Goal: Task Accomplishment & Management: Complete application form

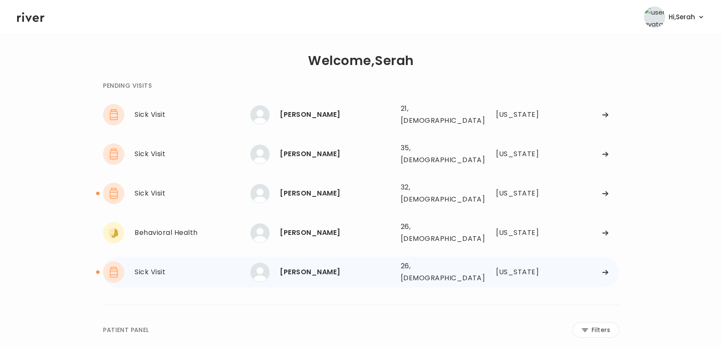
click at [294, 266] on div "[PERSON_NAME]" at bounding box center [337, 272] width 114 height 12
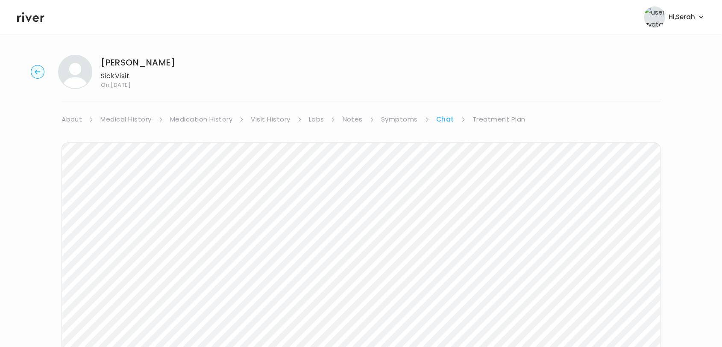
scroll to position [34, 0]
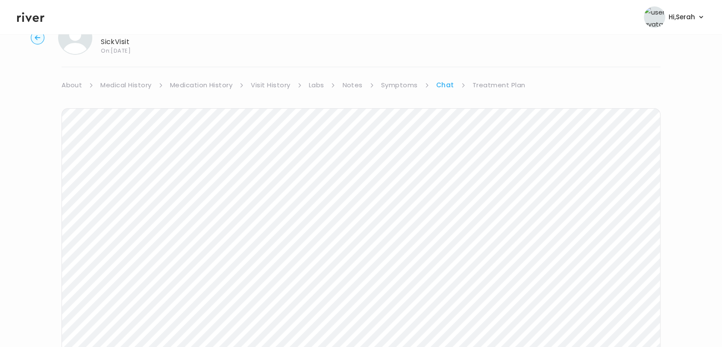
click at [487, 83] on link "Treatment Plan" at bounding box center [499, 85] width 53 height 12
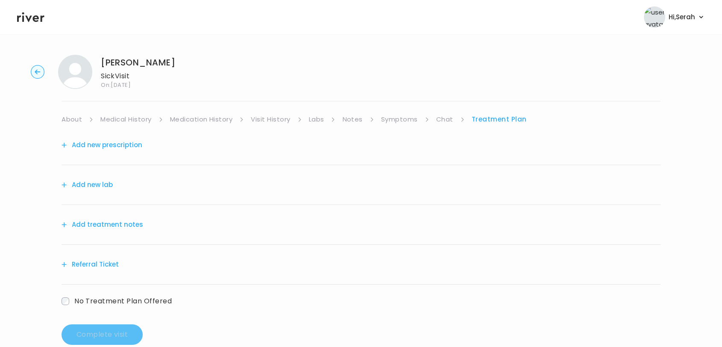
click at [111, 150] on button "Add new prescription" at bounding box center [102, 145] width 81 height 12
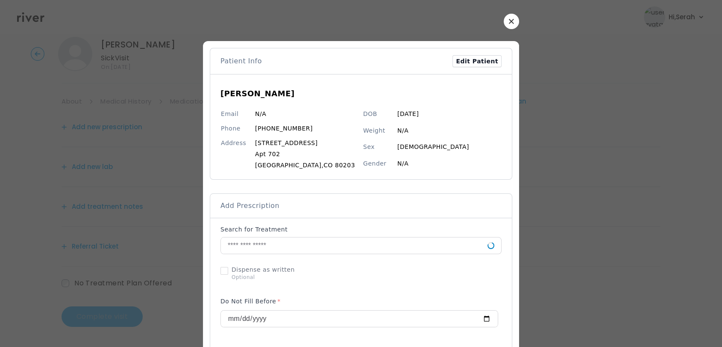
scroll to position [18, 0]
click at [307, 245] on input "text" at bounding box center [354, 245] width 267 height 16
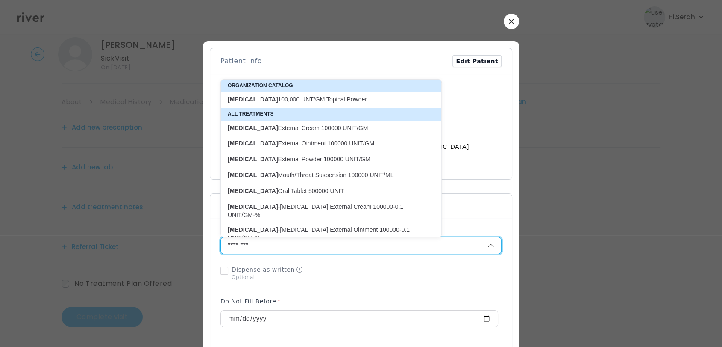
click at [298, 174] on p "Nystatin Mouth/Throat Suspension 100000 UNIT/ML" at bounding box center [326, 175] width 197 height 8
type input "**********"
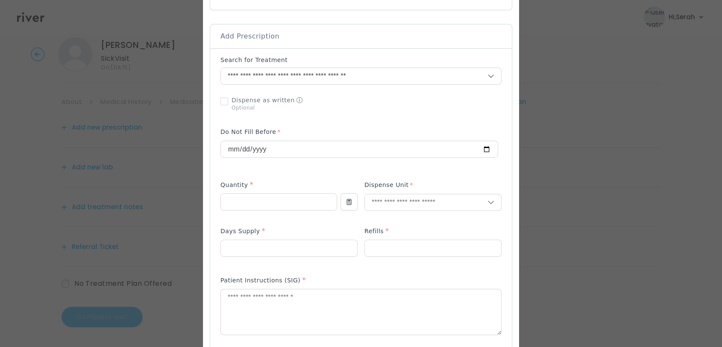
scroll to position [177, 0]
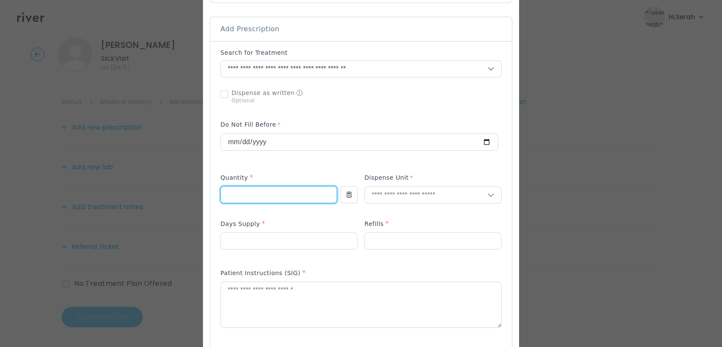
click at [273, 193] on input "number" at bounding box center [279, 194] width 116 height 16
type input "***"
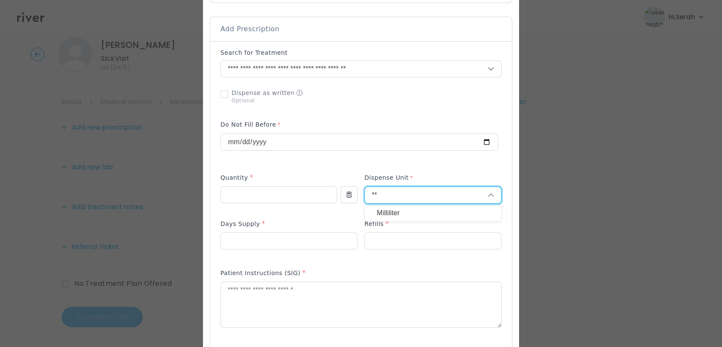
type input "**"
click at [407, 209] on p "Milliliter" at bounding box center [433, 213] width 112 height 12
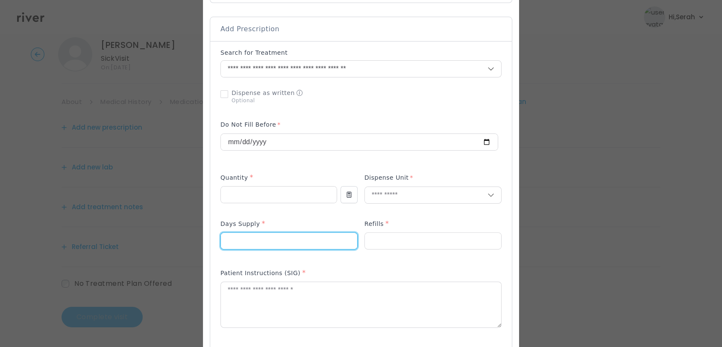
click at [323, 235] on input "number" at bounding box center [289, 241] width 136 height 16
type input "**"
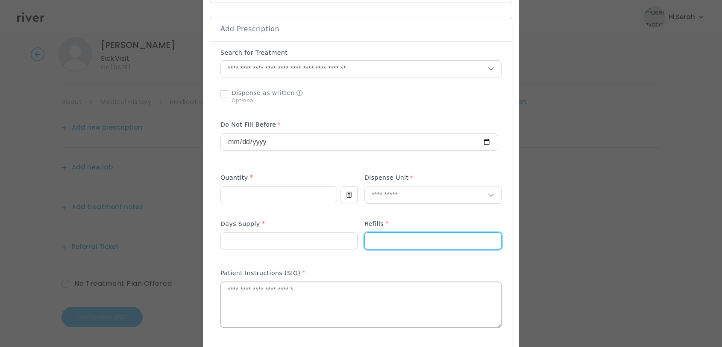
type input "*"
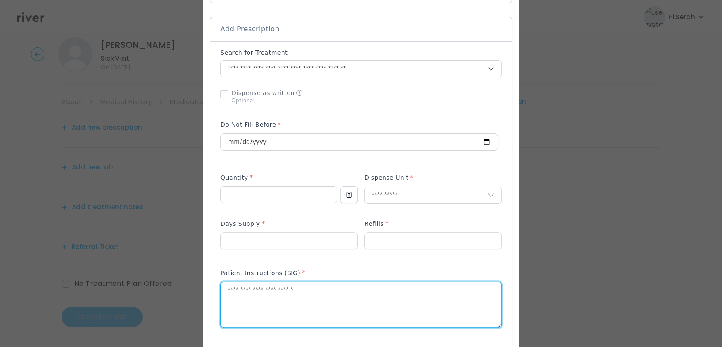
click at [310, 300] on textarea at bounding box center [361, 304] width 280 height 45
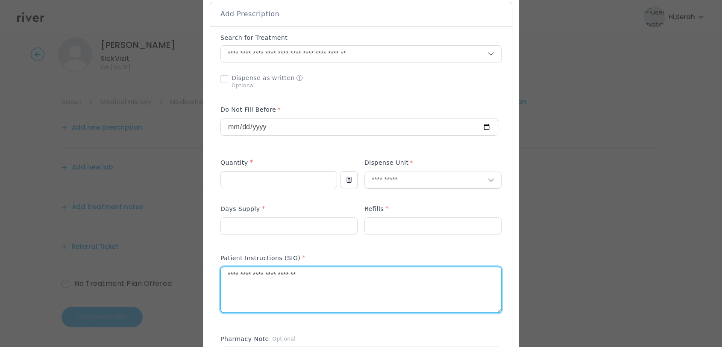
scroll to position [192, 0]
type textarea "**********"
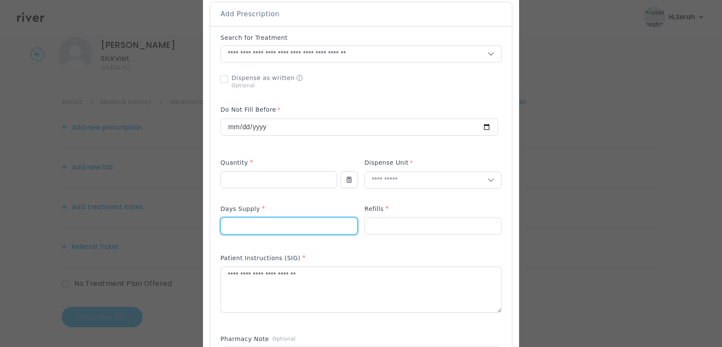
click at [256, 228] on input "**" at bounding box center [289, 226] width 136 height 16
click at [256, 172] on input "***" at bounding box center [279, 179] width 116 height 16
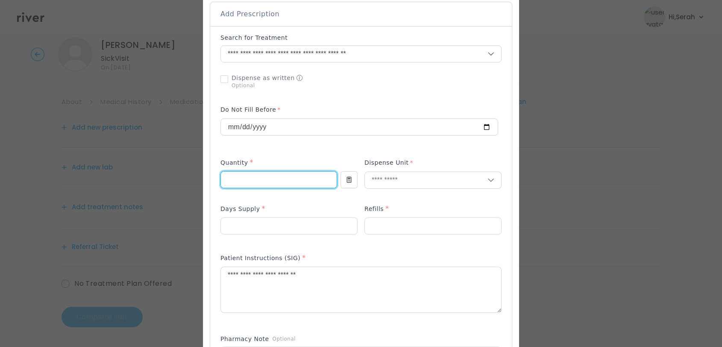
type input "*"
type input "***"
click at [307, 211] on div "Days Supply *" at bounding box center [289, 210] width 137 height 14
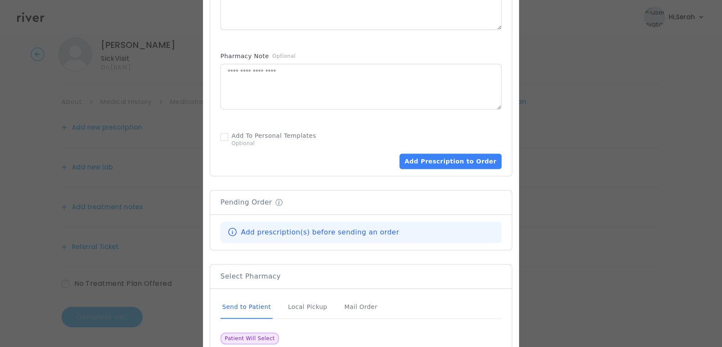
scroll to position [475, 0]
click at [440, 161] on button "Add Prescription to Order" at bounding box center [451, 160] width 102 height 15
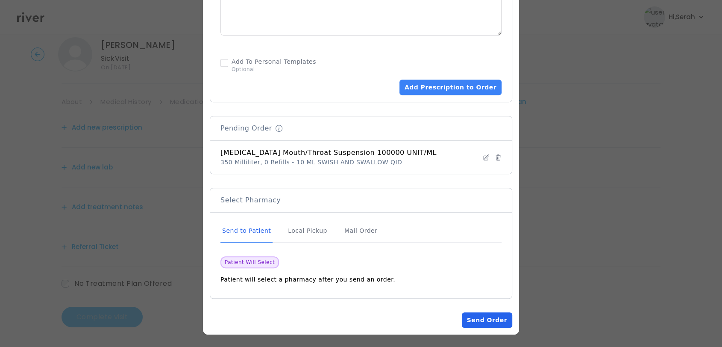
click at [473, 319] on button "Send Order" at bounding box center [487, 319] width 50 height 15
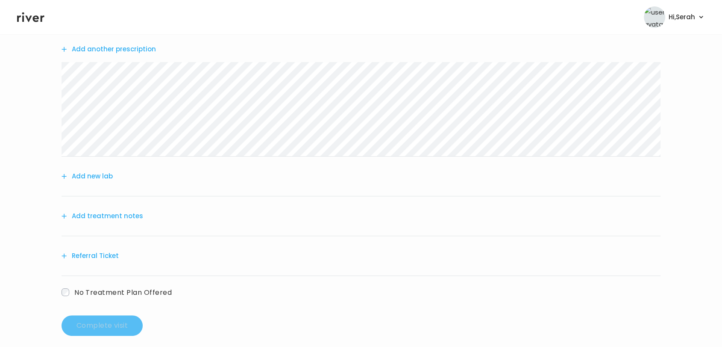
scroll to position [96, 0]
click at [120, 217] on button "Add treatment notes" at bounding box center [103, 216] width 82 height 12
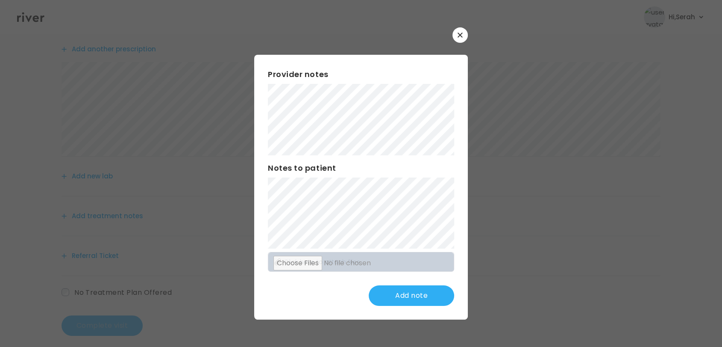
click at [312, 248] on div "Provider notes Notes to patient Click here to attach files Add note" at bounding box center [361, 187] width 214 height 264
click at [261, 277] on div "Provider notes Notes to patient Click here to attach files Update note" at bounding box center [361, 187] width 214 height 264
click at [404, 292] on button "Update note" at bounding box center [411, 295] width 85 height 21
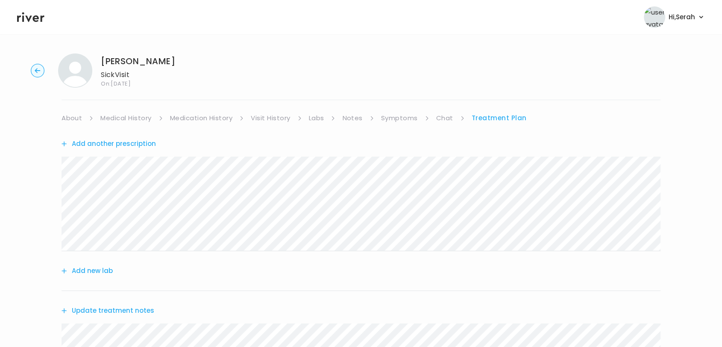
scroll to position [197, 0]
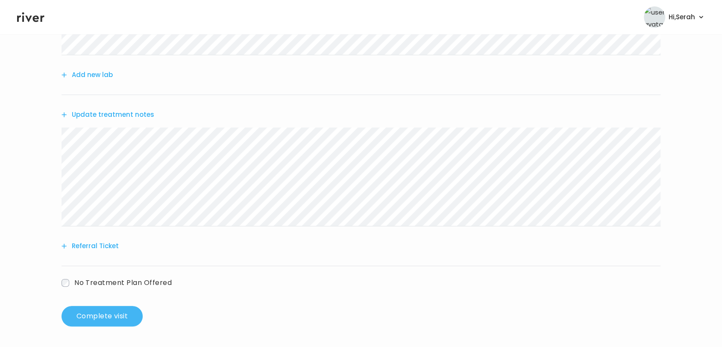
click at [109, 310] on button "Complete visit" at bounding box center [102, 316] width 81 height 21
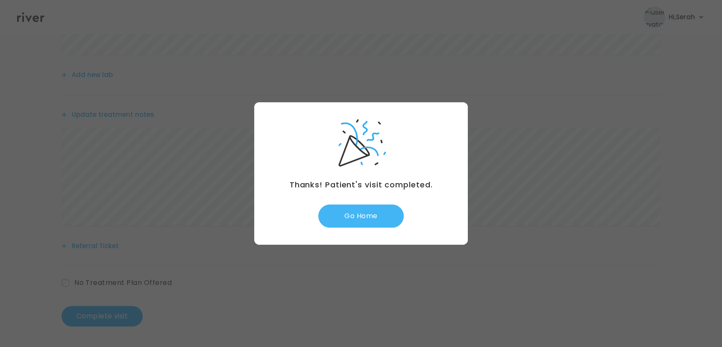
click at [370, 214] on button "Go Home" at bounding box center [360, 215] width 85 height 23
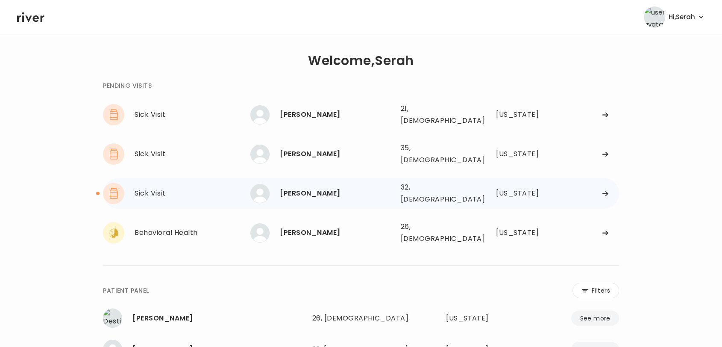
click at [297, 187] on div "[PERSON_NAME]" at bounding box center [337, 193] width 114 height 12
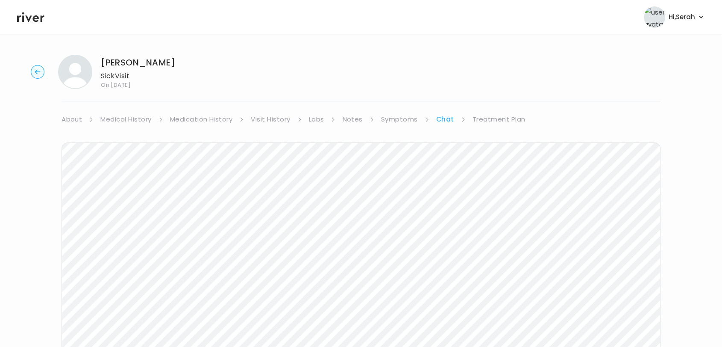
click at [490, 111] on div "[PERSON_NAME] Visit On: [DATE] About Medical History Medication History Visit H…" at bounding box center [361, 254] width 722 height 413
click at [490, 118] on link "Treatment Plan" at bounding box center [499, 119] width 53 height 12
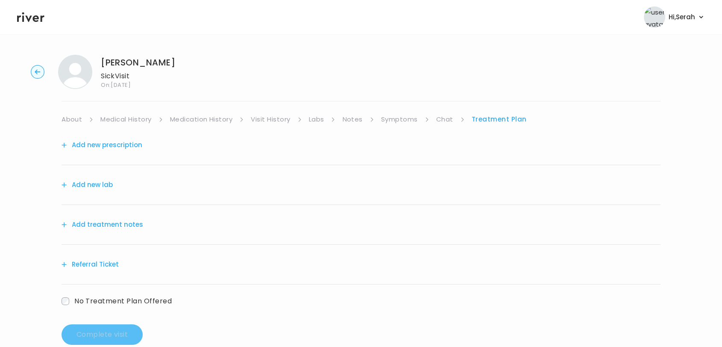
click at [133, 297] on span "No Treatment Plan Offered" at bounding box center [122, 301] width 97 height 10
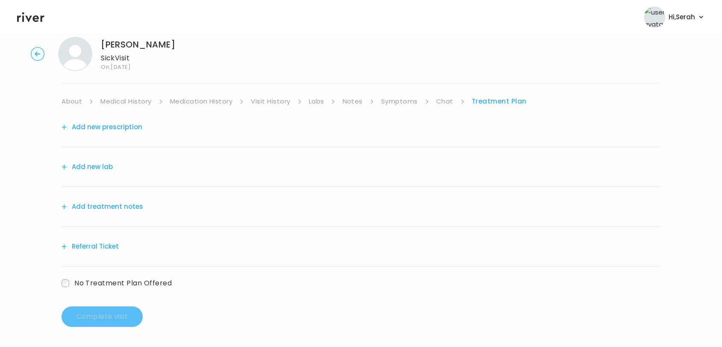
scroll to position [18, 0]
click at [100, 285] on span "No Treatment Plan Offered" at bounding box center [122, 283] width 97 height 10
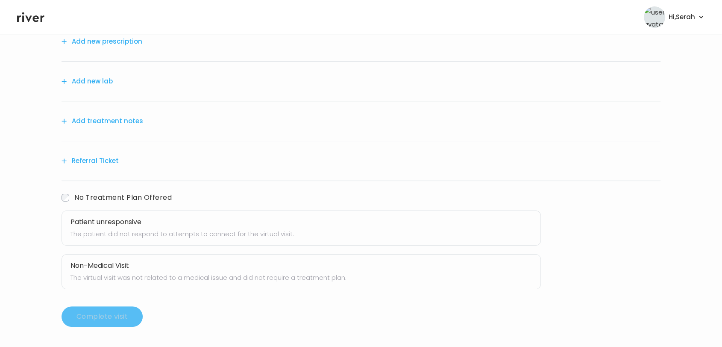
scroll to position [0, 0]
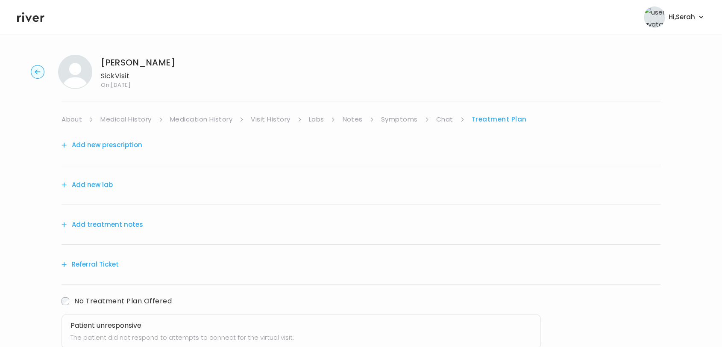
click at [34, 14] on icon at bounding box center [30, 17] width 27 height 13
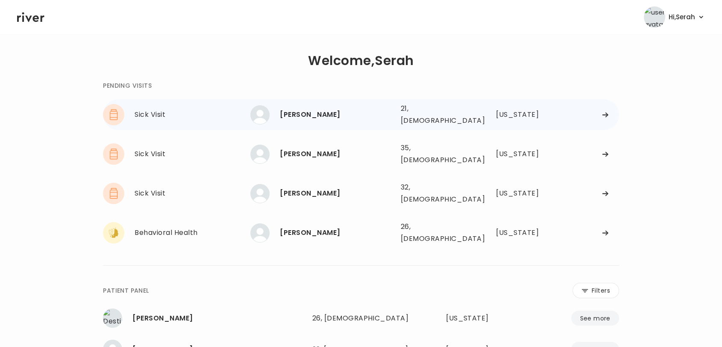
click at [284, 116] on div "lillyana rodriguez" at bounding box center [337, 115] width 114 height 12
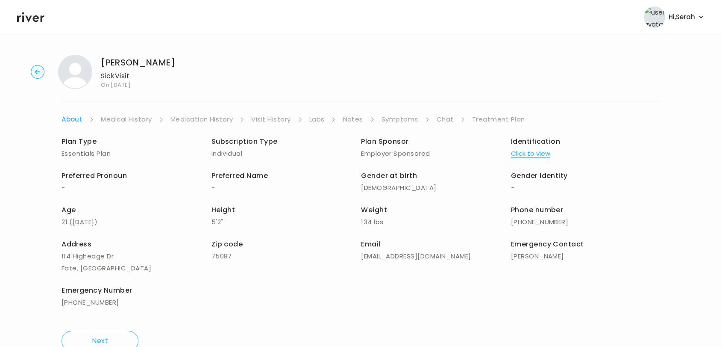
click at [398, 114] on link "Symptoms" at bounding box center [400, 119] width 37 height 12
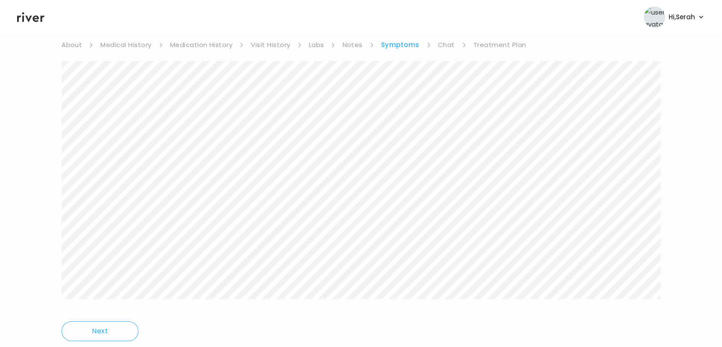
scroll to position [78, 0]
click at [448, 44] on link "Chat" at bounding box center [446, 41] width 17 height 12
click at [22, 30] on header "Hi, Serah Profile Logout" at bounding box center [361, 17] width 722 height 34
click at [28, 15] on icon at bounding box center [30, 17] width 27 height 13
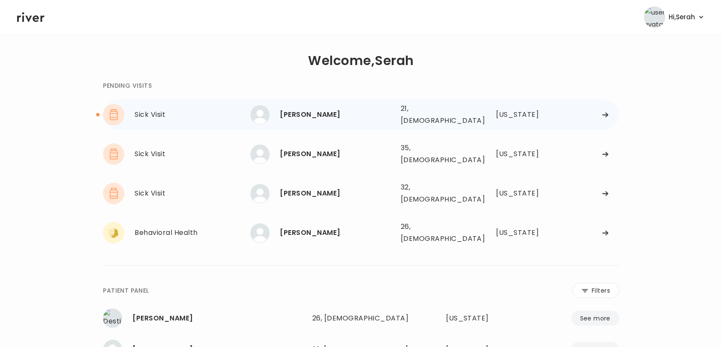
click at [310, 116] on div "lillyana rodriguez" at bounding box center [337, 115] width 114 height 12
click at [300, 109] on div "lillyana rodriguez" at bounding box center [337, 115] width 114 height 12
click at [284, 112] on div "lillyana rodriguez" at bounding box center [337, 115] width 114 height 12
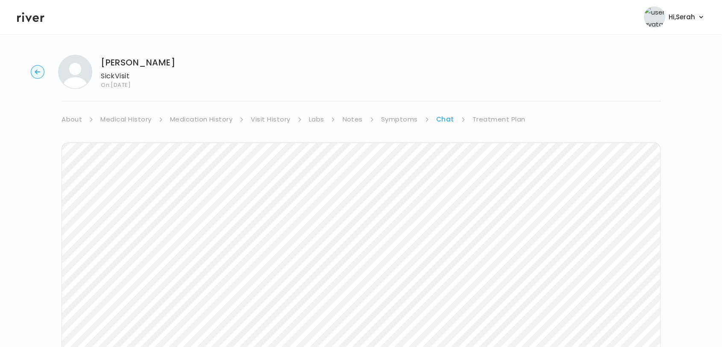
click at [400, 118] on link "Symptoms" at bounding box center [399, 119] width 37 height 12
click at [445, 117] on link "Chat" at bounding box center [446, 119] width 17 height 12
click at [467, 287] on div "Next Ping message sent" at bounding box center [361, 161] width 599 height 329
click at [33, 21] on icon at bounding box center [30, 17] width 27 height 13
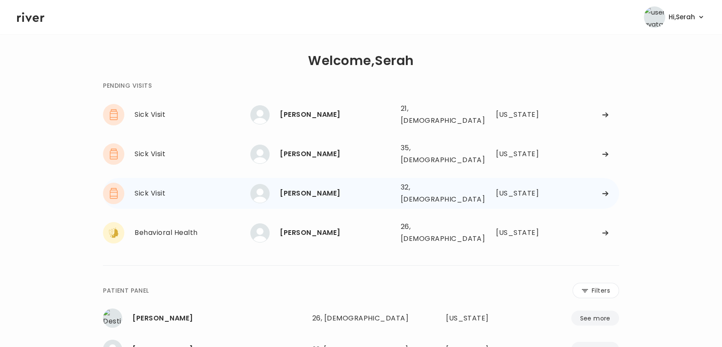
click at [304, 187] on div "ASHLEY Griffin" at bounding box center [337, 193] width 114 height 12
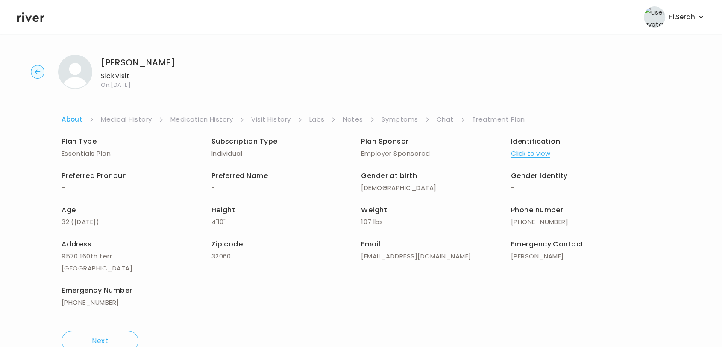
click at [445, 121] on link "Chat" at bounding box center [445, 119] width 17 height 12
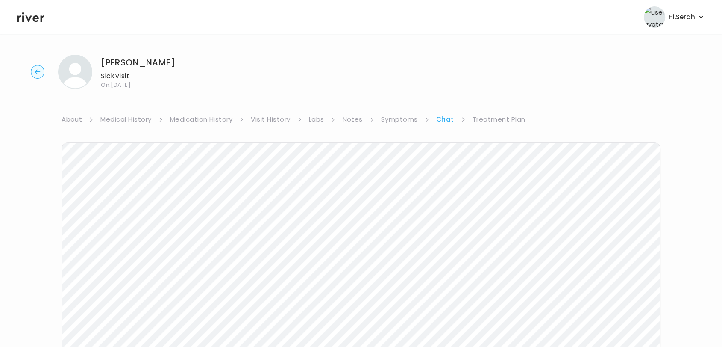
scroll to position [34, 0]
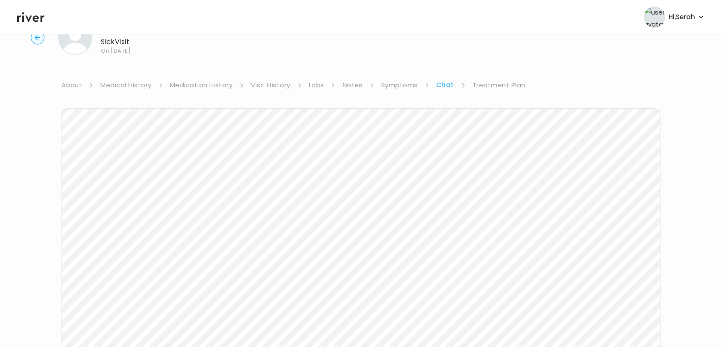
click at [481, 80] on link "Treatment Plan" at bounding box center [499, 85] width 53 height 12
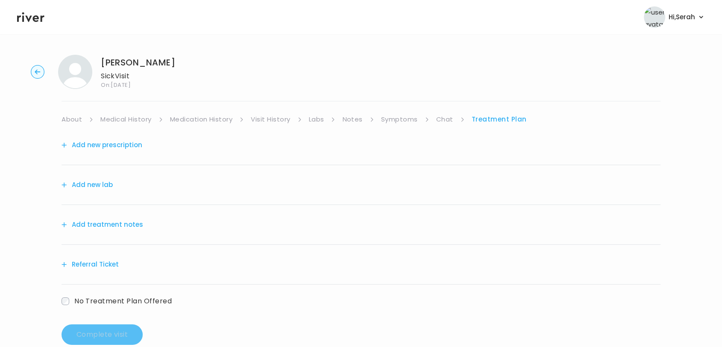
scroll to position [18, 0]
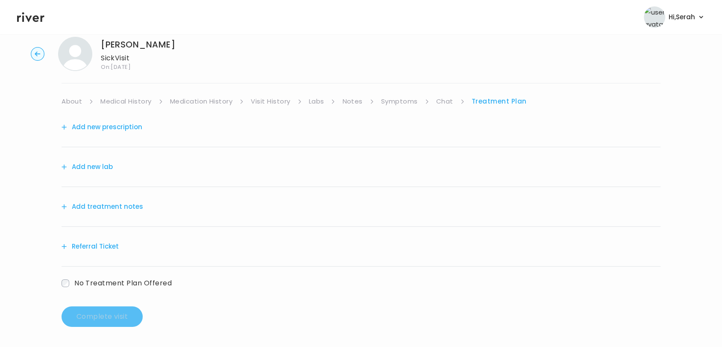
click at [106, 287] on span "No Treatment Plan Offered" at bounding box center [122, 283] width 97 height 10
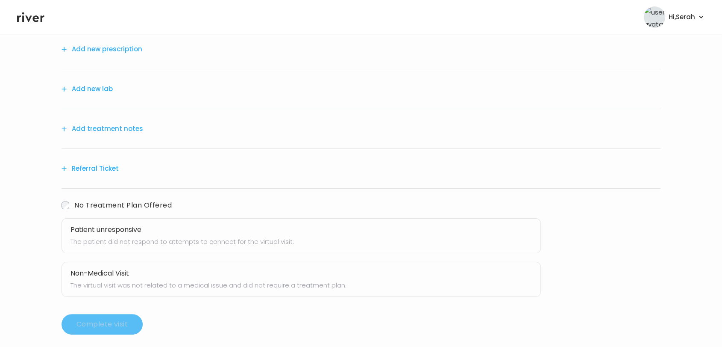
scroll to position [103, 0]
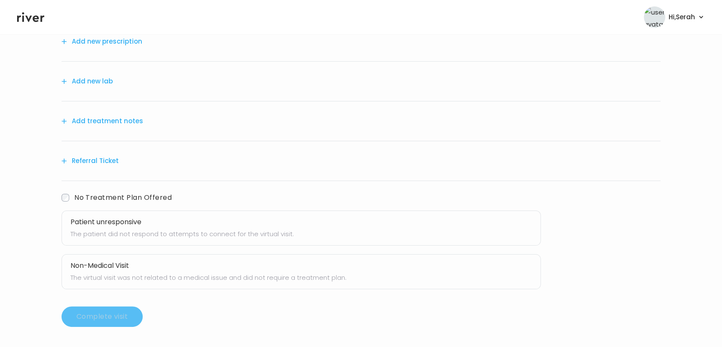
click at [90, 117] on button "Add treatment notes" at bounding box center [103, 121] width 82 height 12
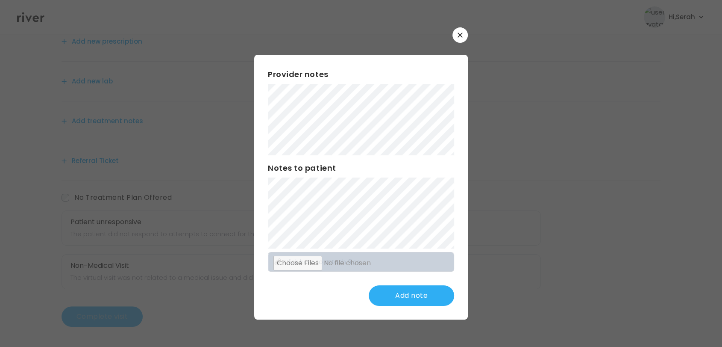
click at [457, 36] on button "button" at bounding box center [460, 34] width 15 height 15
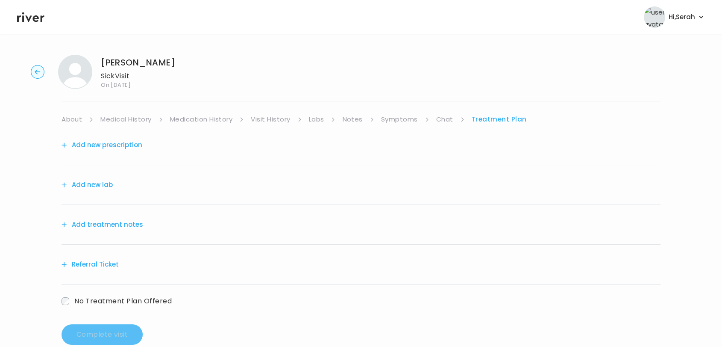
scroll to position [18, 0]
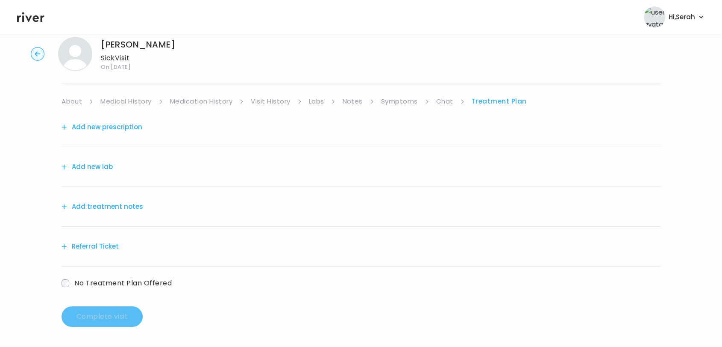
click at [124, 285] on span "No Treatment Plan Offered" at bounding box center [122, 283] width 97 height 10
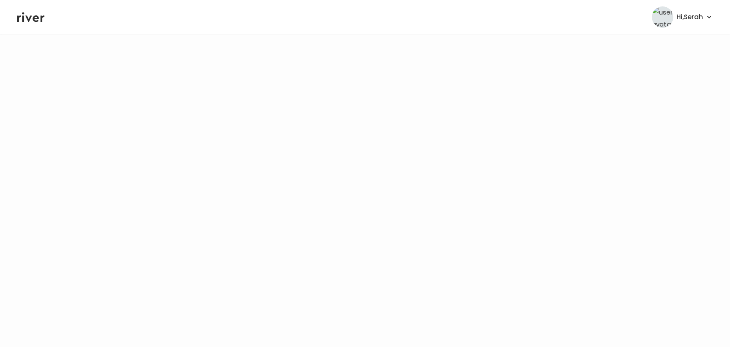
click at [34, 18] on icon at bounding box center [30, 17] width 27 height 10
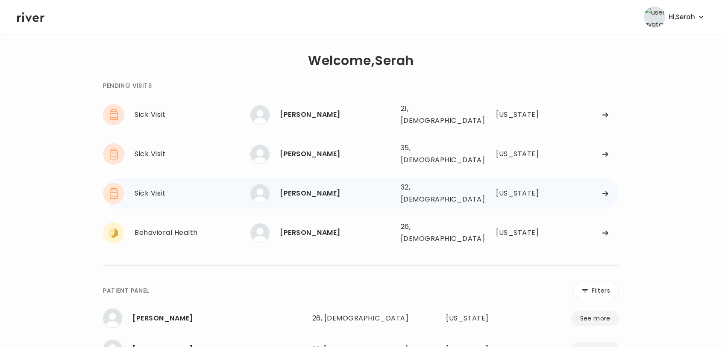
click at [291, 187] on div "ASHLEY Griffin" at bounding box center [337, 193] width 114 height 12
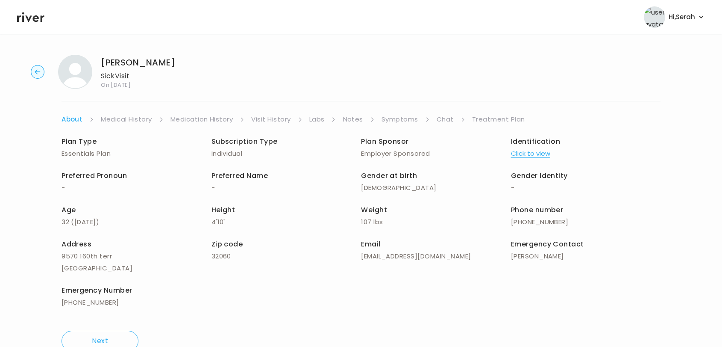
click at [446, 123] on link "Chat" at bounding box center [445, 119] width 17 height 12
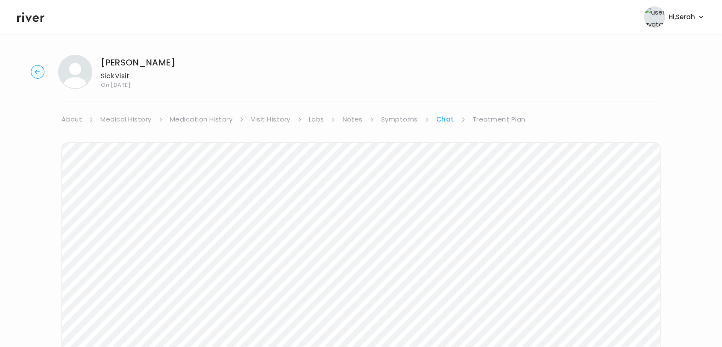
click at [496, 121] on link "Treatment Plan" at bounding box center [499, 119] width 53 height 12
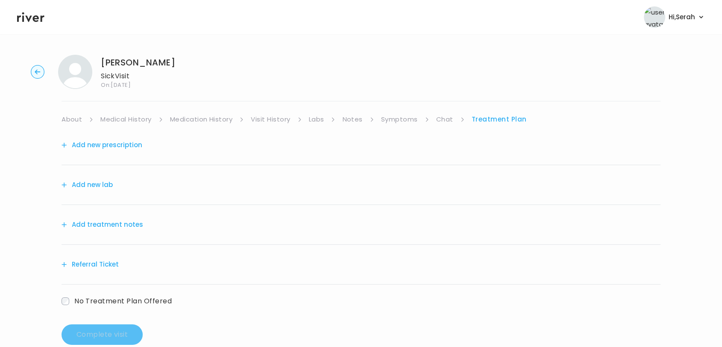
click at [126, 296] on span "No Treatment Plan Offered" at bounding box center [122, 301] width 97 height 10
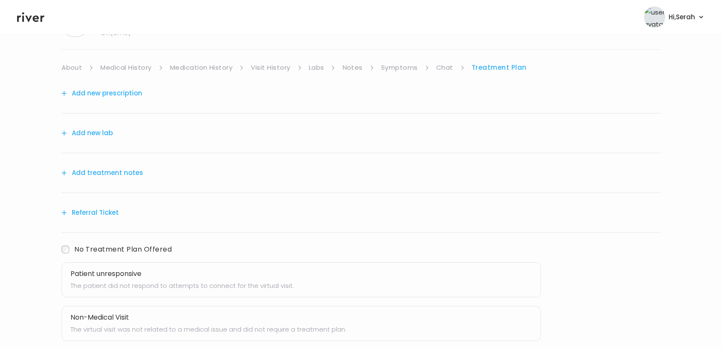
scroll to position [50, 0]
click at [97, 172] on button "Add treatment notes" at bounding box center [103, 174] width 82 height 12
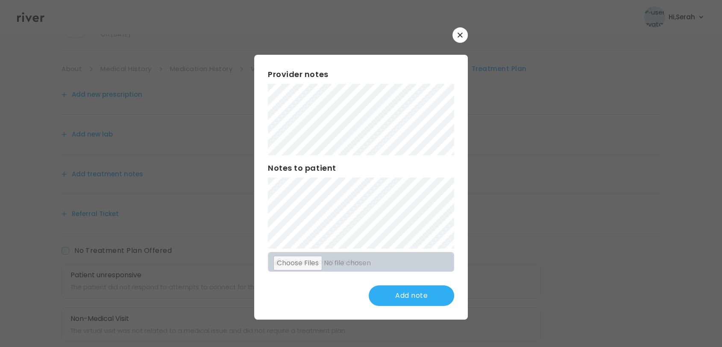
click at [340, 296] on div "Add note" at bounding box center [361, 295] width 186 height 21
click at [388, 297] on button "Update note" at bounding box center [411, 295] width 85 height 21
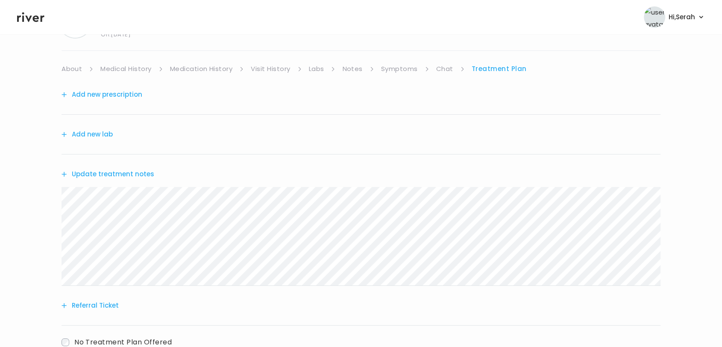
scroll to position [195, 0]
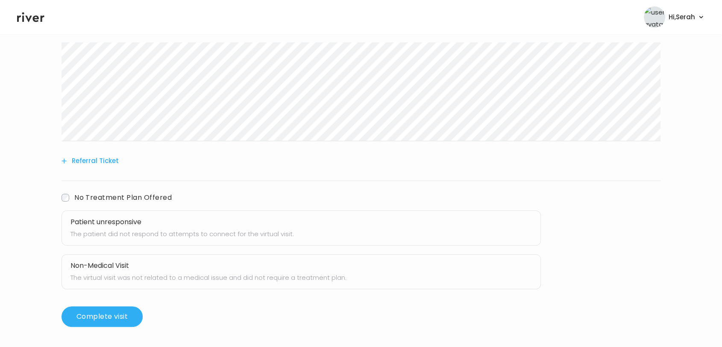
click at [65, 201] on label "No Treatment Plan Offered" at bounding box center [117, 197] width 110 height 12
click at [88, 320] on button "Complete visit" at bounding box center [102, 316] width 81 height 21
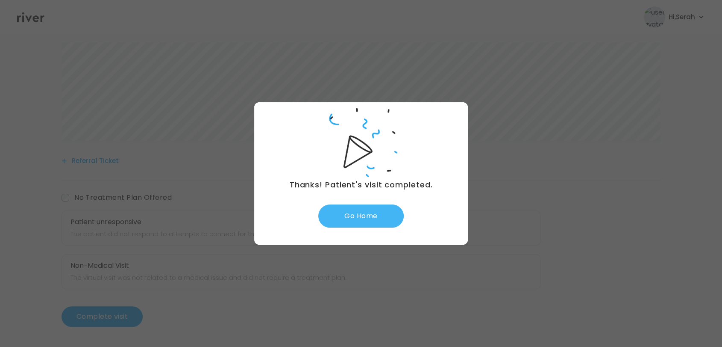
click at [366, 212] on button "Go Home" at bounding box center [360, 215] width 85 height 23
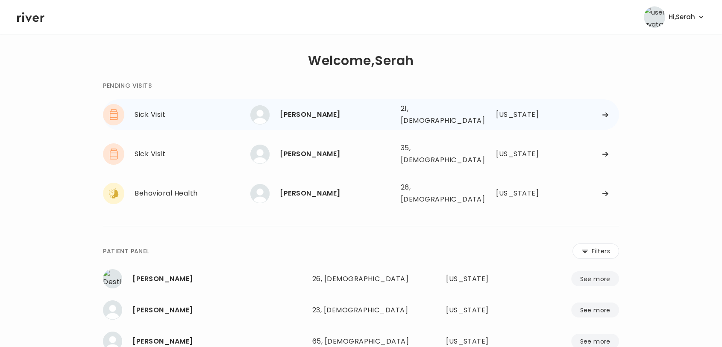
click at [324, 117] on div "[PERSON_NAME]" at bounding box center [337, 115] width 114 height 12
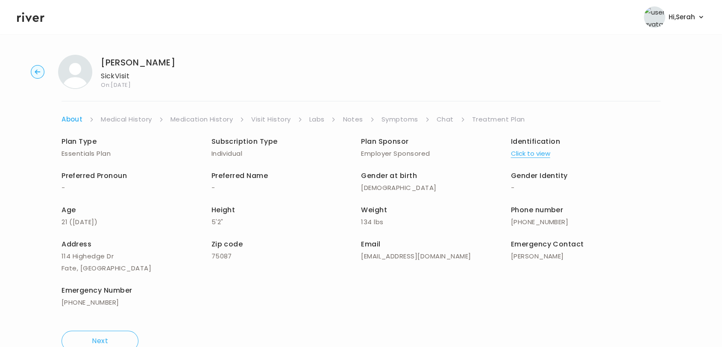
click at [403, 124] on link "Symptoms" at bounding box center [400, 119] width 37 height 12
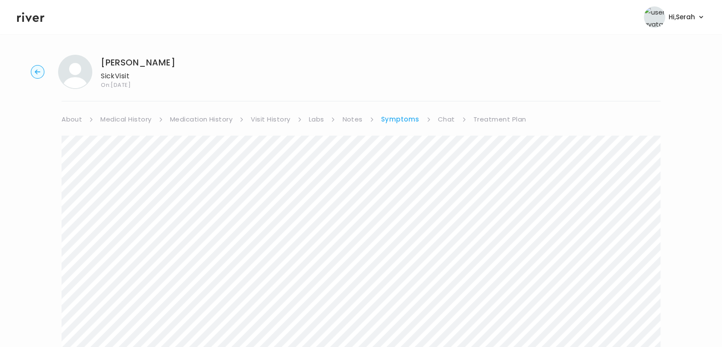
click at [35, 22] on icon at bounding box center [30, 17] width 27 height 13
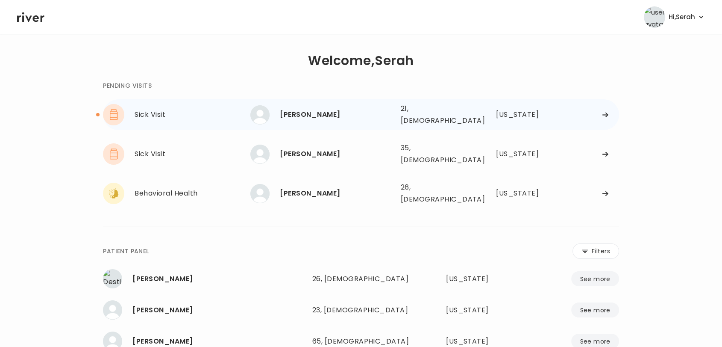
click at [298, 112] on div "[PERSON_NAME]" at bounding box center [337, 115] width 114 height 12
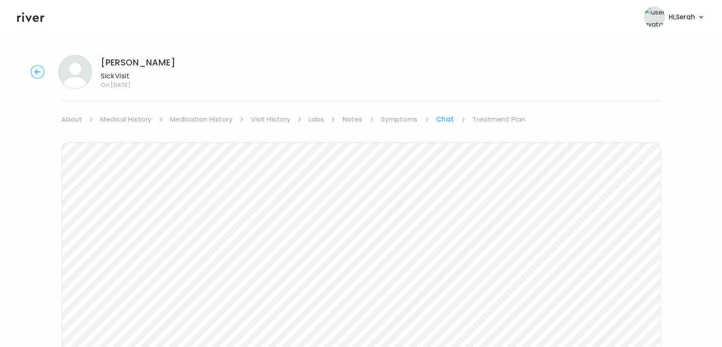
click at [69, 120] on link "About" at bounding box center [72, 119] width 21 height 12
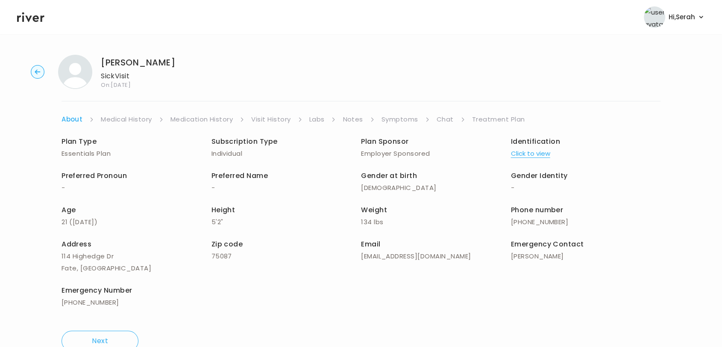
click at [123, 118] on link "Medical History" at bounding box center [126, 119] width 51 height 12
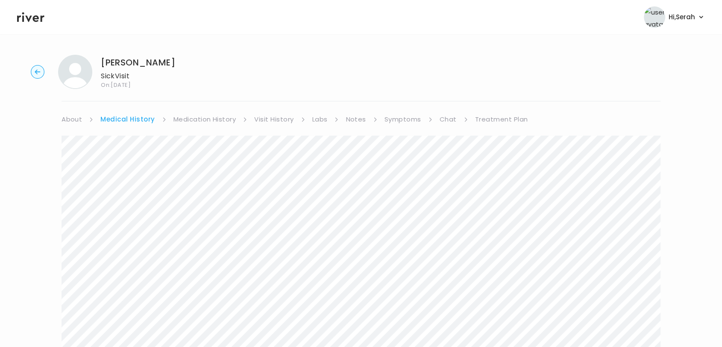
click at [448, 120] on link "Chat" at bounding box center [448, 119] width 17 height 12
click at [484, 113] on link "Treatment Plan" at bounding box center [499, 119] width 53 height 12
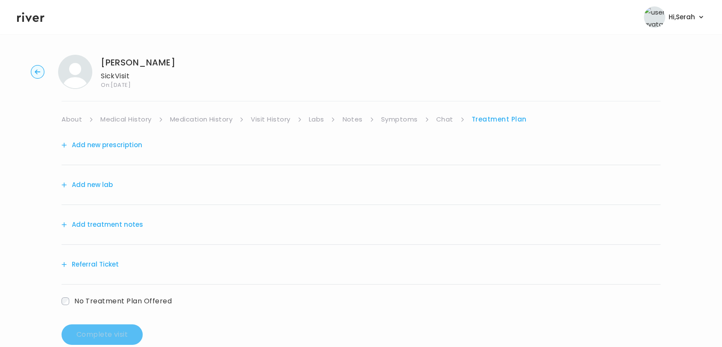
click at [409, 117] on link "Symptoms" at bounding box center [399, 119] width 37 height 12
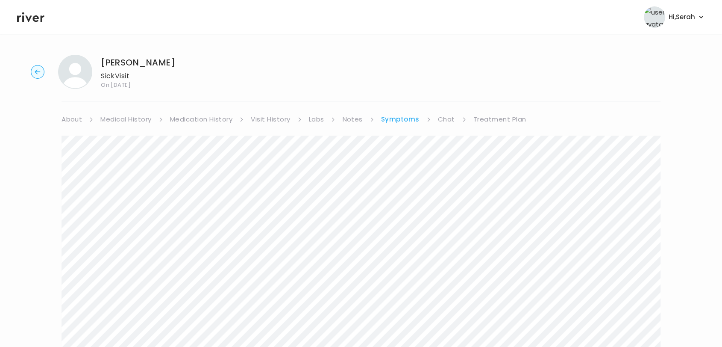
click at [451, 118] on link "Chat" at bounding box center [446, 119] width 17 height 12
click at [506, 114] on link "Treatment Plan" at bounding box center [499, 119] width 53 height 12
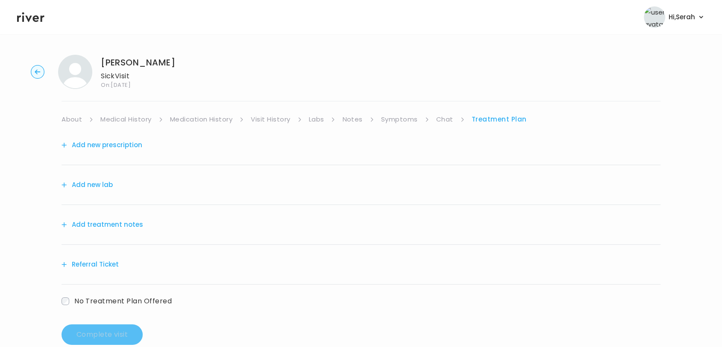
click at [112, 140] on button "Add new prescription" at bounding box center [102, 145] width 81 height 12
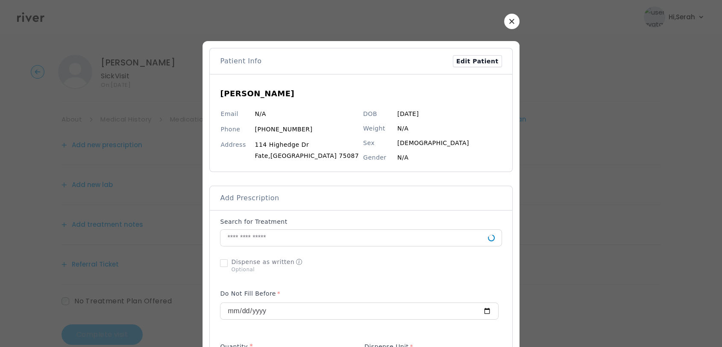
scroll to position [85, 0]
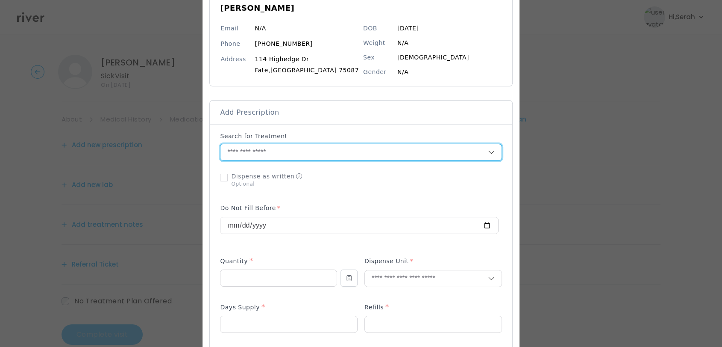
click at [312, 154] on input "text" at bounding box center [354, 152] width 267 height 16
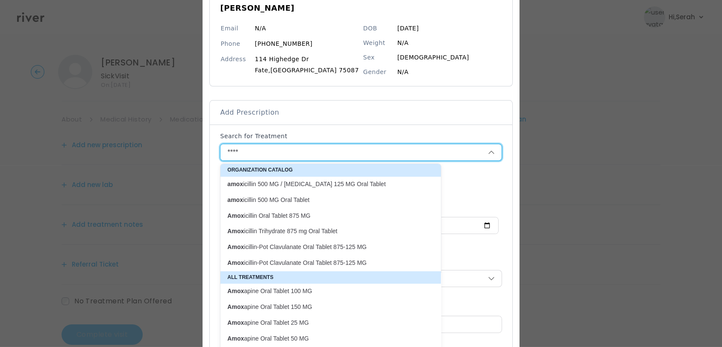
click at [308, 212] on p "Amox icillin Oral Tablet 875 MG" at bounding box center [325, 216] width 197 height 8
type input "**********"
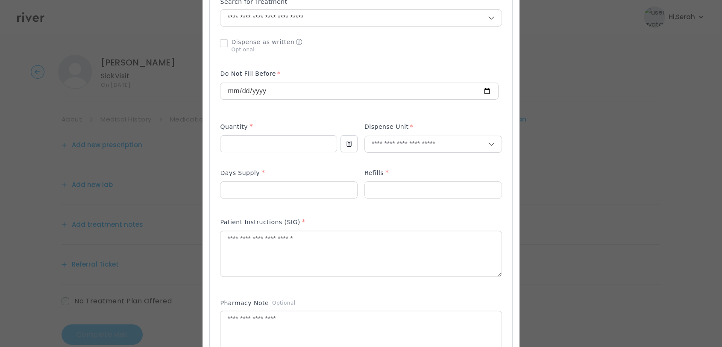
scroll to position [228, 0]
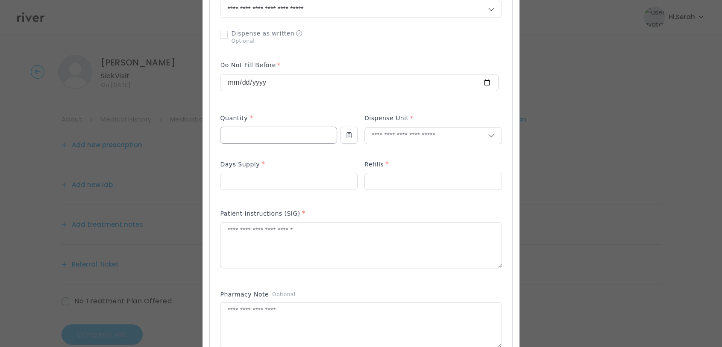
click at [264, 136] on input "number" at bounding box center [279, 135] width 116 height 16
type input "**"
click at [386, 162] on div "Add Prescription to Order" at bounding box center [361, 198] width 282 height 418
click at [377, 134] on input "text" at bounding box center [426, 135] width 123 height 16
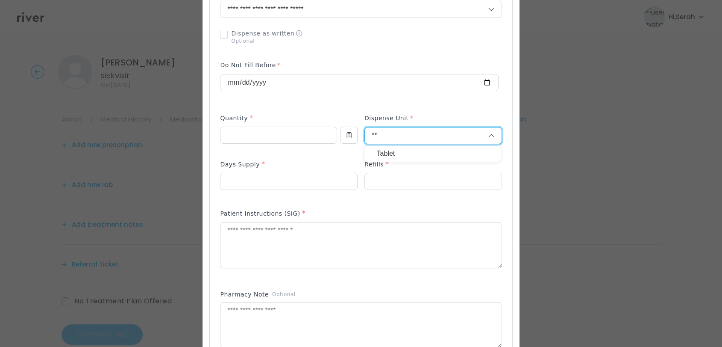
type input "**"
click at [387, 153] on p "Tablet" at bounding box center [433, 153] width 112 height 12
click at [273, 181] on input "number" at bounding box center [289, 181] width 137 height 16
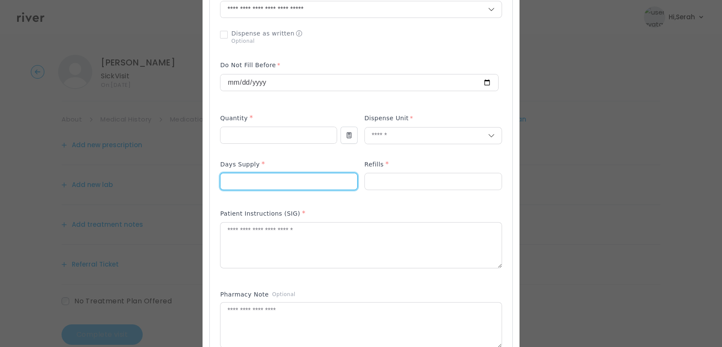
type input "**"
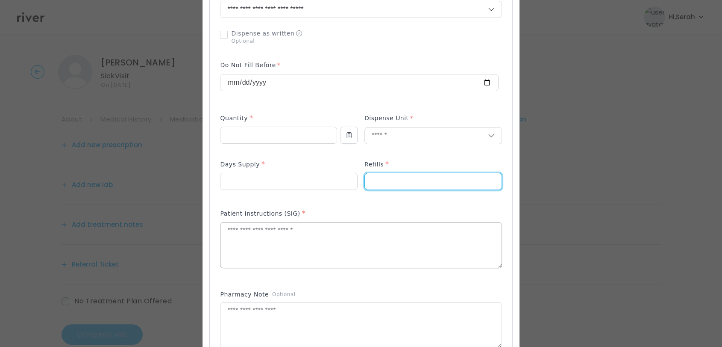
type input "*"
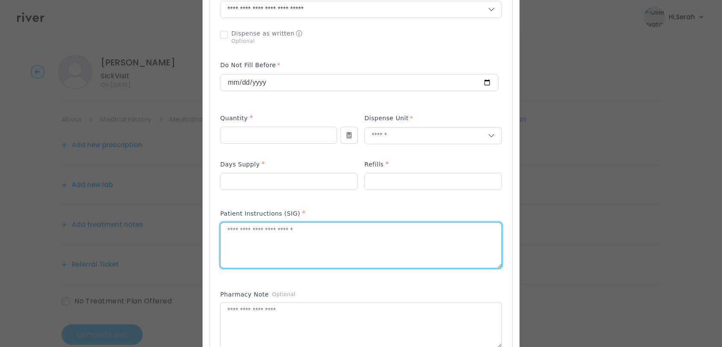
click at [258, 228] on textarea at bounding box center [361, 244] width 281 height 45
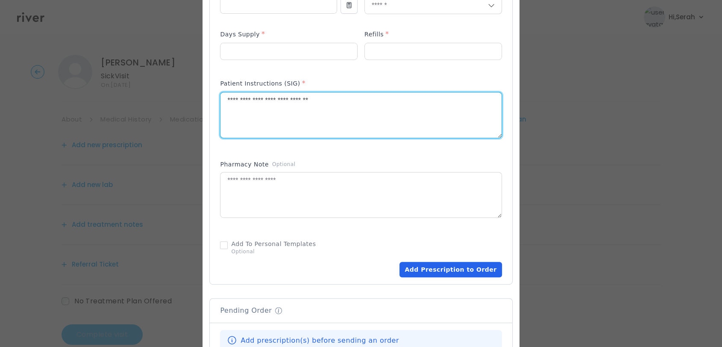
type textarea "**********"
click at [458, 263] on button "Add Prescription to Order" at bounding box center [451, 269] width 102 height 15
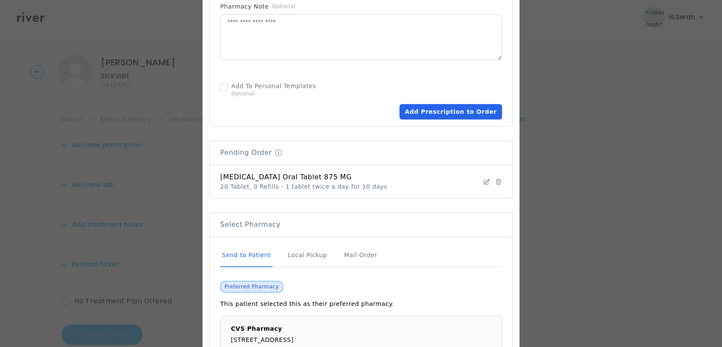
scroll to position [577, 0]
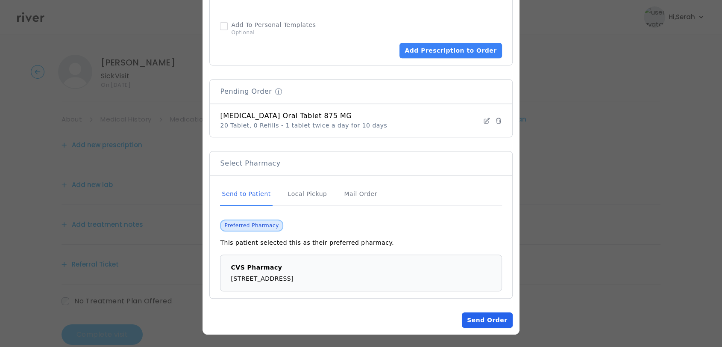
click at [484, 315] on button "Send Order" at bounding box center [487, 319] width 50 height 15
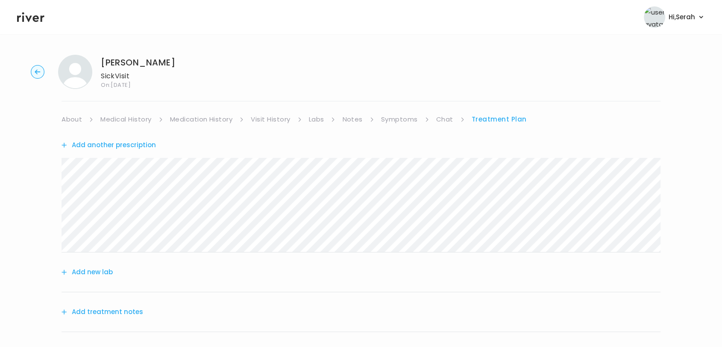
scroll to position [106, 0]
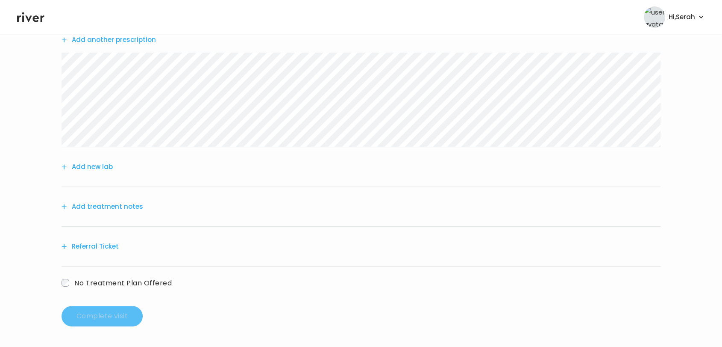
click at [115, 211] on button "Add treatment notes" at bounding box center [103, 206] width 82 height 12
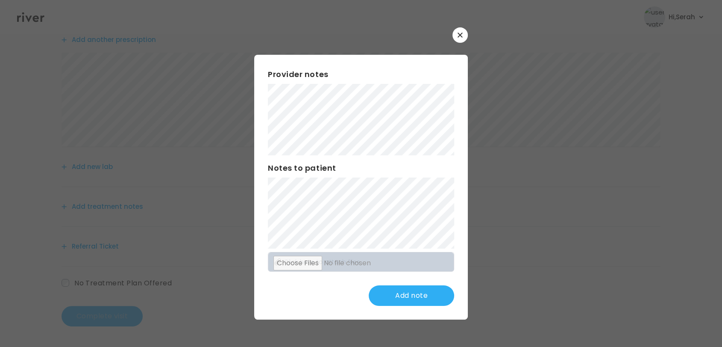
click at [323, 306] on div "Provider notes Notes to patient Click here to attach files Add note" at bounding box center [361, 187] width 214 height 264
click at [401, 285] on button "Update note" at bounding box center [411, 295] width 85 height 21
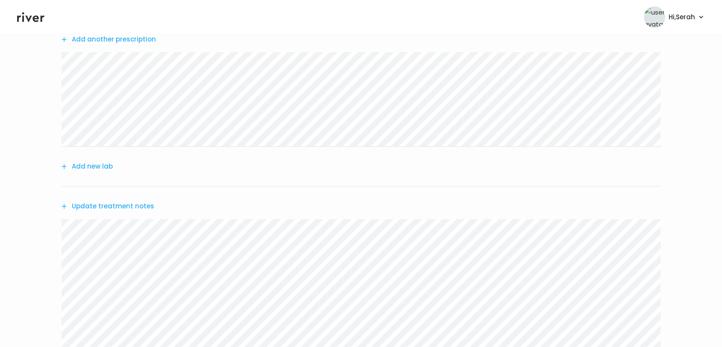
scroll to position [256, 0]
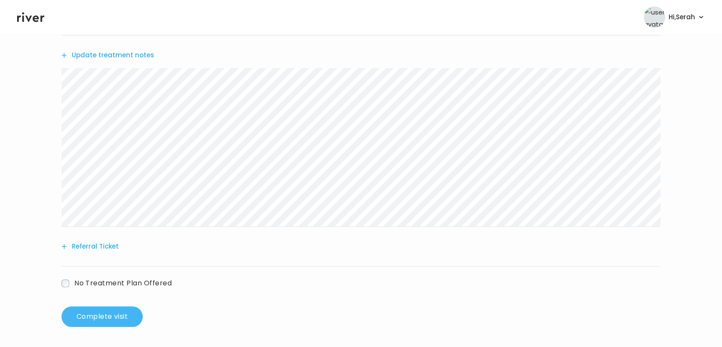
click at [83, 320] on button "Complete visit" at bounding box center [102, 316] width 81 height 21
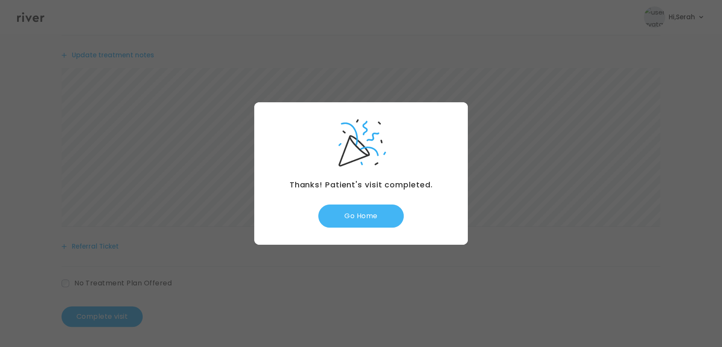
click at [363, 209] on button "Go Home" at bounding box center [360, 215] width 85 height 23
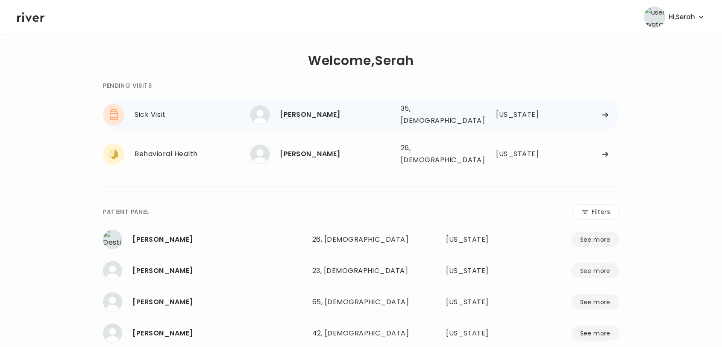
click at [300, 112] on div "[PERSON_NAME]" at bounding box center [337, 115] width 114 height 12
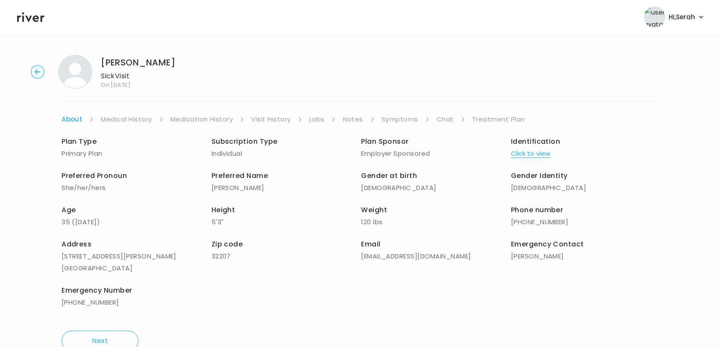
click at [475, 121] on link "Treatment Plan" at bounding box center [498, 119] width 53 height 12
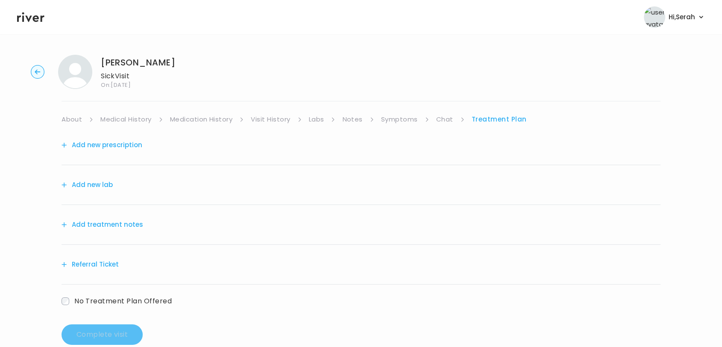
click at [127, 144] on button "Add new prescription" at bounding box center [102, 145] width 81 height 12
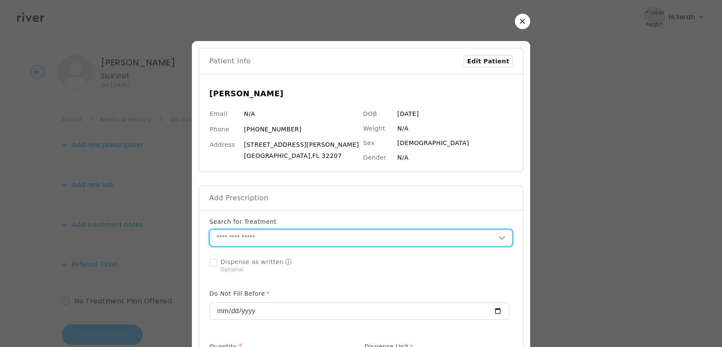
click at [280, 243] on input "text" at bounding box center [354, 238] width 289 height 16
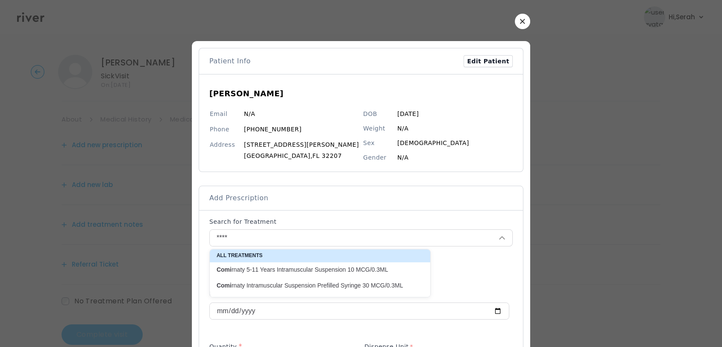
click at [277, 285] on p "Comi rnaty Intramuscular Suspension Prefilled Syringe 30 MCG/0.3ML" at bounding box center [315, 285] width 197 height 8
type input "**********"
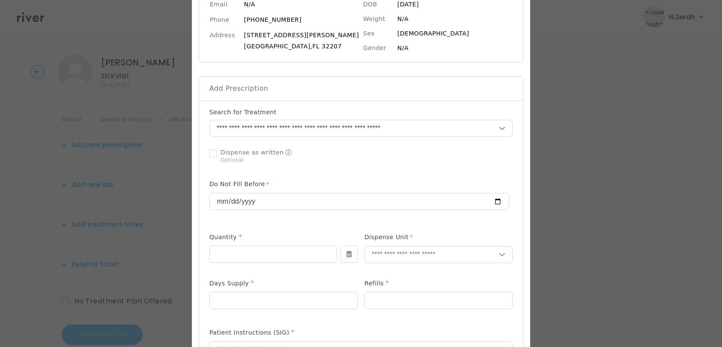
scroll to position [112, 0]
click at [275, 253] on input "number" at bounding box center [273, 252] width 127 height 16
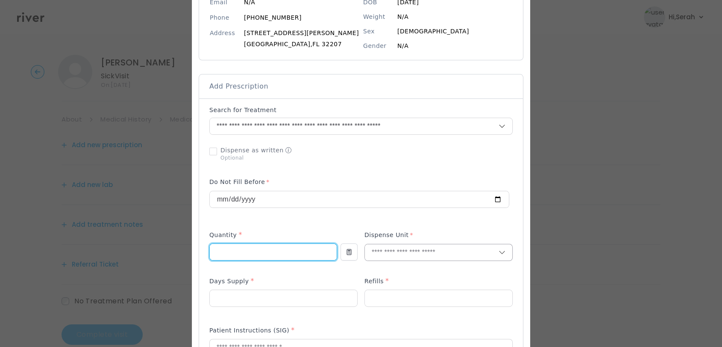
type input "*"
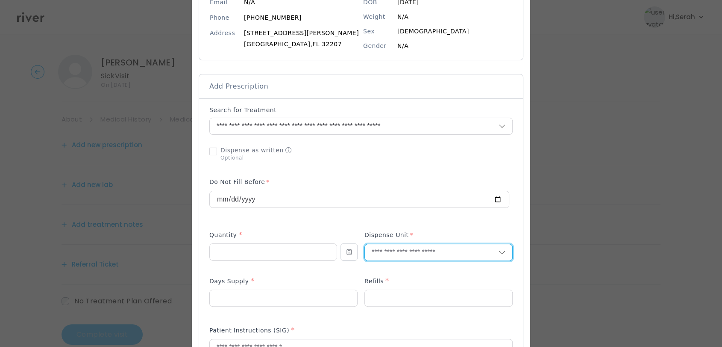
click at [415, 249] on input "text" at bounding box center [432, 252] width 134 height 16
type input "**"
click at [399, 268] on p "Each" at bounding box center [422, 270] width 112 height 12
click at [293, 295] on input "number" at bounding box center [283, 298] width 147 height 16
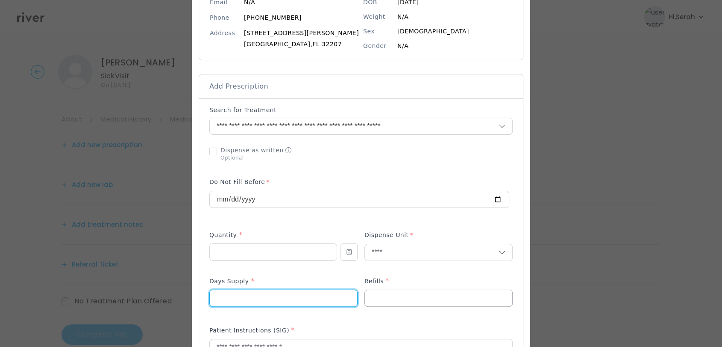
type input "*"
click at [398, 298] on input "number" at bounding box center [438, 298] width 147 height 16
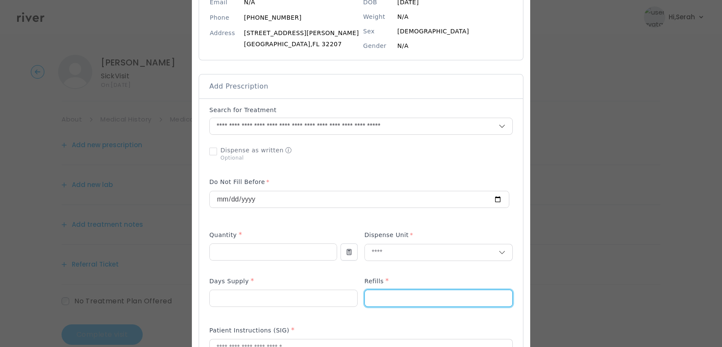
type input "*"
click at [354, 274] on div "Add Prescription to Order" at bounding box center [361, 315] width 304 height 418
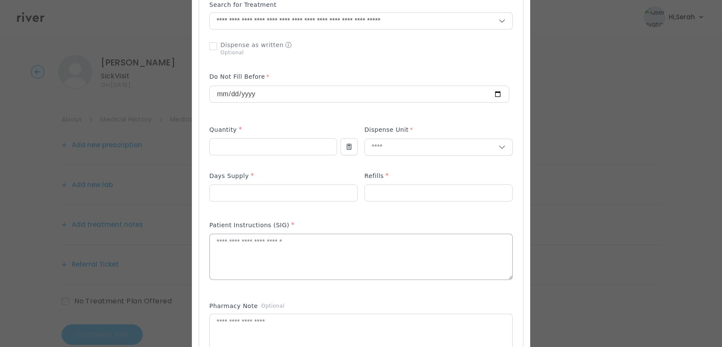
scroll to position [282, 0]
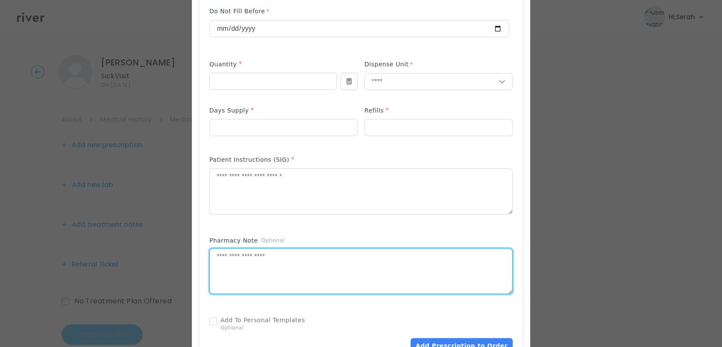
click at [265, 265] on textarea at bounding box center [361, 270] width 303 height 45
paste textarea "**********"
click at [294, 183] on textarea at bounding box center [361, 190] width 303 height 45
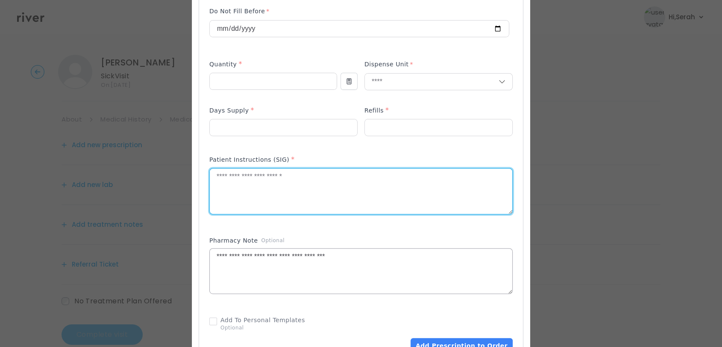
click at [231, 256] on textarea "**********" at bounding box center [361, 270] width 303 height 45
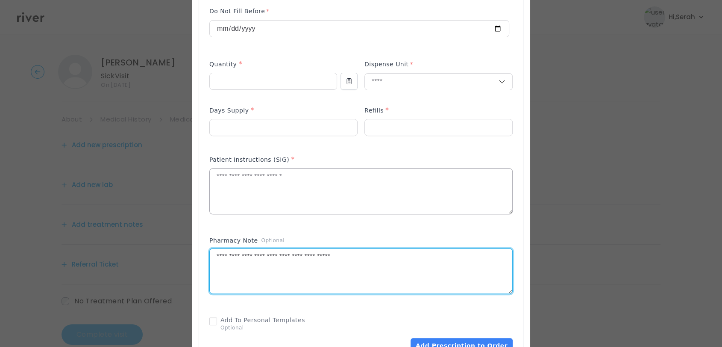
type textarea "**********"
click at [289, 187] on textarea at bounding box center [361, 190] width 303 height 45
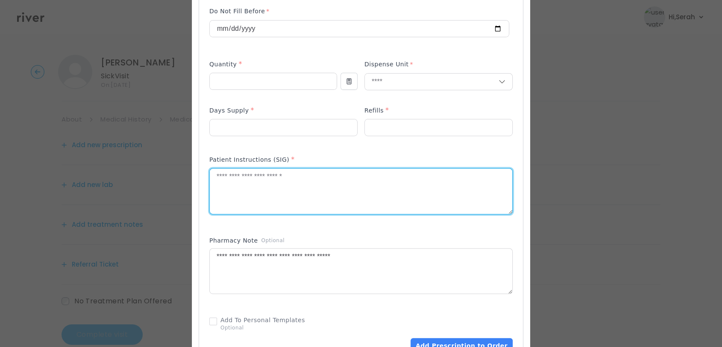
click at [289, 187] on textarea at bounding box center [361, 190] width 303 height 45
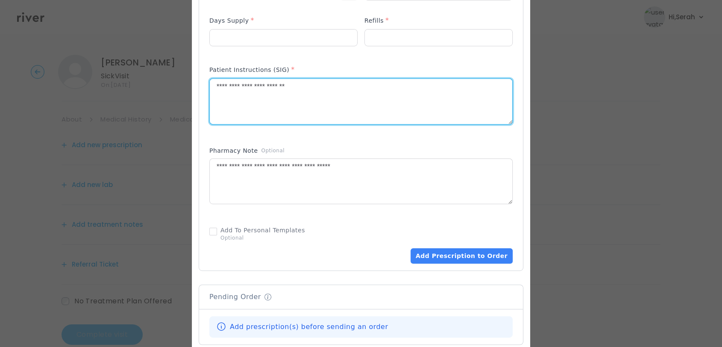
scroll to position [373, 0]
type textarea "**********"
click at [475, 254] on button "Add Prescription to Order" at bounding box center [462, 254] width 102 height 15
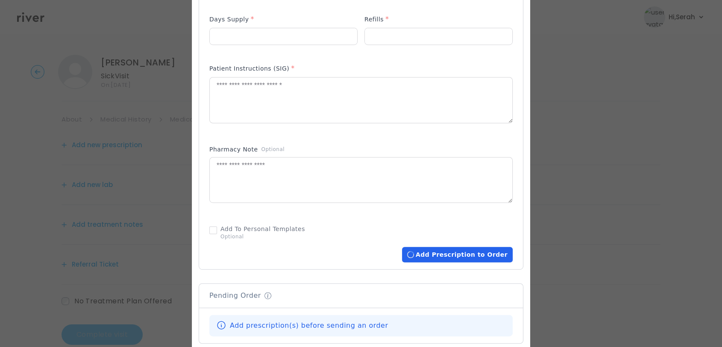
scroll to position [577, 0]
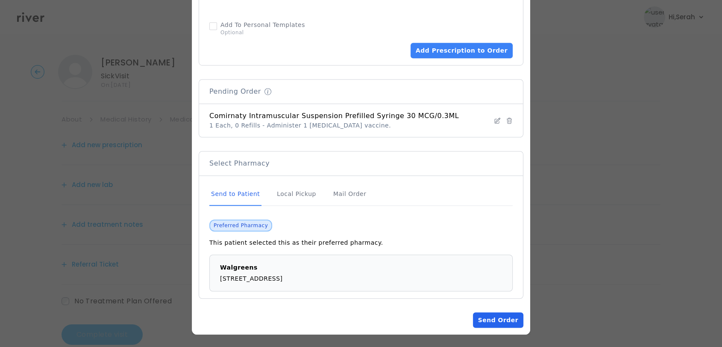
click at [479, 320] on button "Send Order" at bounding box center [498, 319] width 50 height 15
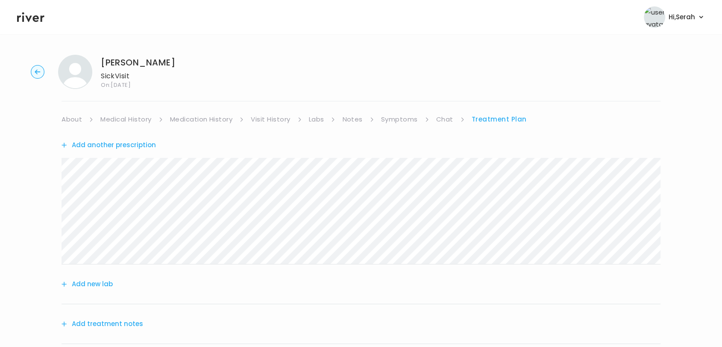
scroll to position [117, 0]
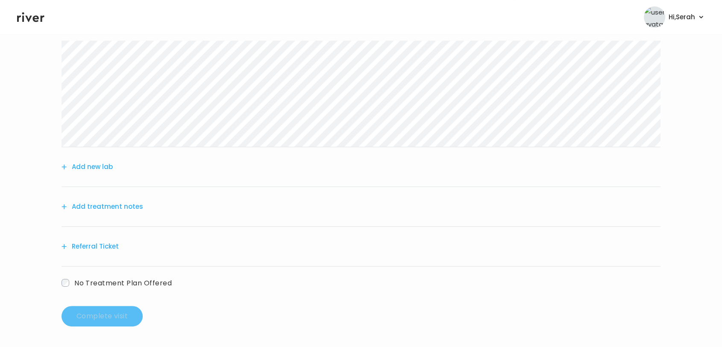
click at [133, 207] on button "Add treatment notes" at bounding box center [103, 206] width 82 height 12
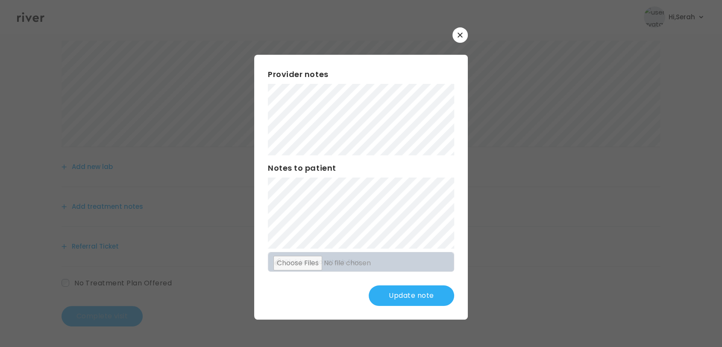
click at [394, 285] on button "Update note" at bounding box center [411, 295] width 85 height 21
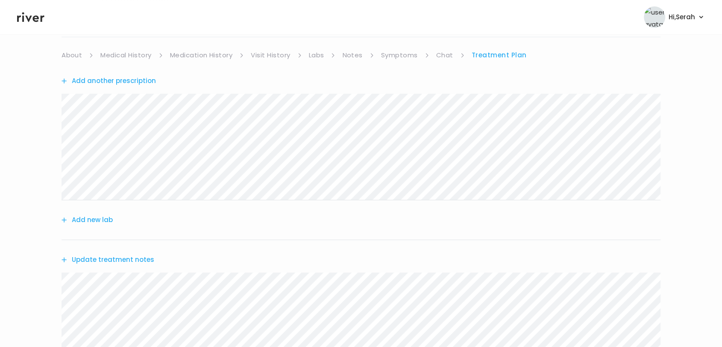
scroll to position [0, 0]
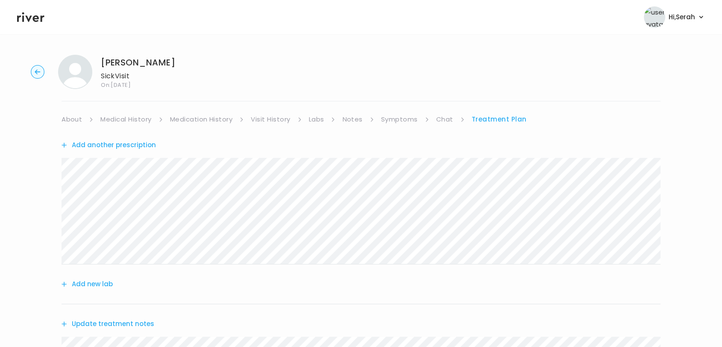
click at [439, 118] on link "Chat" at bounding box center [444, 119] width 17 height 12
click at [483, 120] on link "Treatment Plan" at bounding box center [499, 119] width 53 height 12
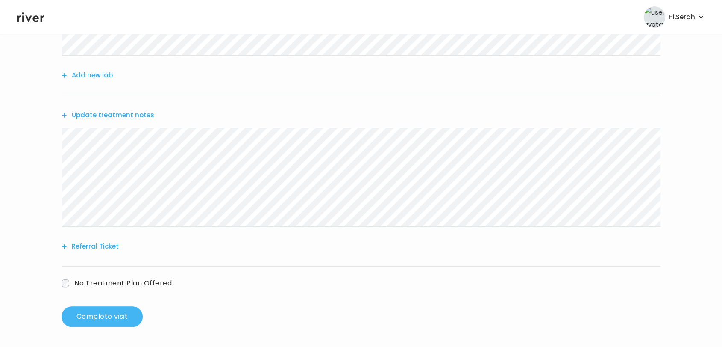
click at [113, 310] on button "Complete visit" at bounding box center [102, 316] width 81 height 21
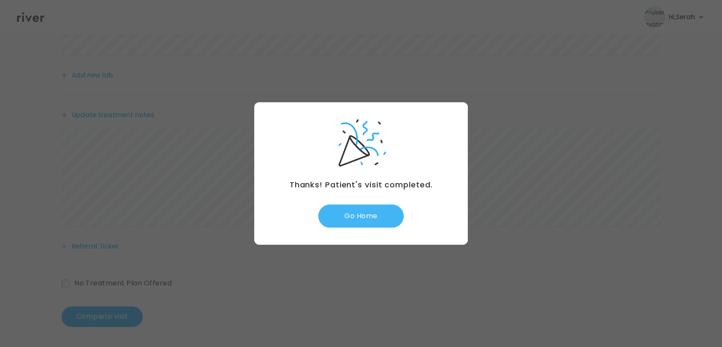
click at [372, 217] on button "Go Home" at bounding box center [360, 215] width 85 height 23
